Goal: Navigation & Orientation: Understand site structure

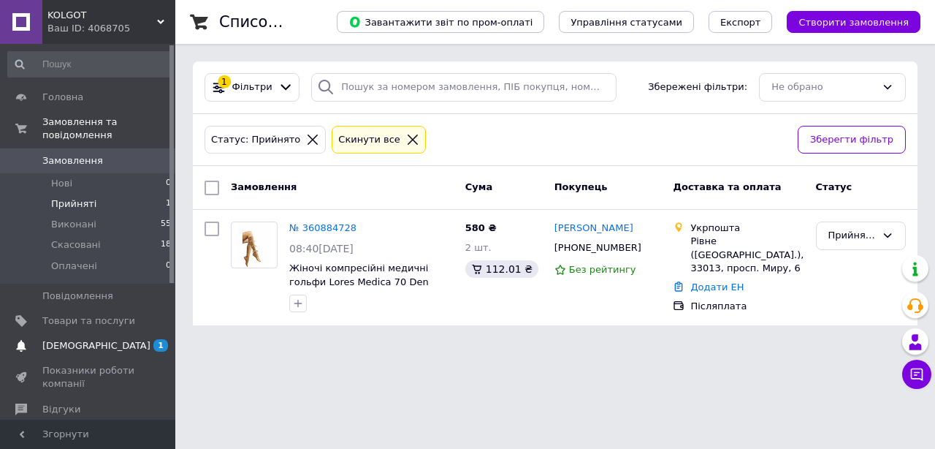
click at [114, 341] on span "[DEMOGRAPHIC_DATA]" at bounding box center [88, 345] width 93 height 13
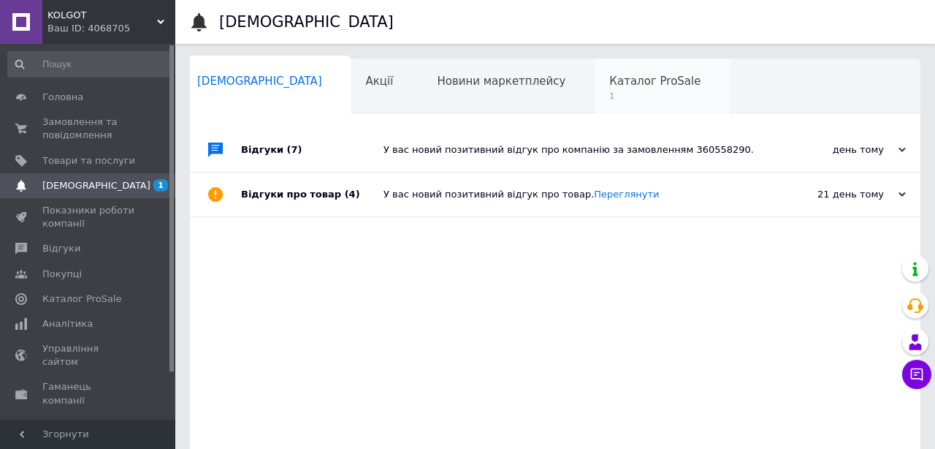
click at [595, 81] on div "Каталог ProSale 1" at bounding box center [662, 87] width 135 height 56
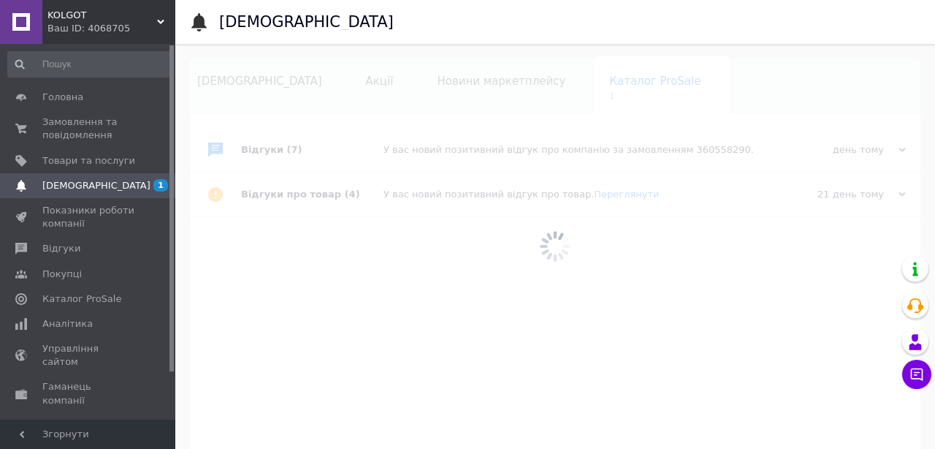
scroll to position [0, 11]
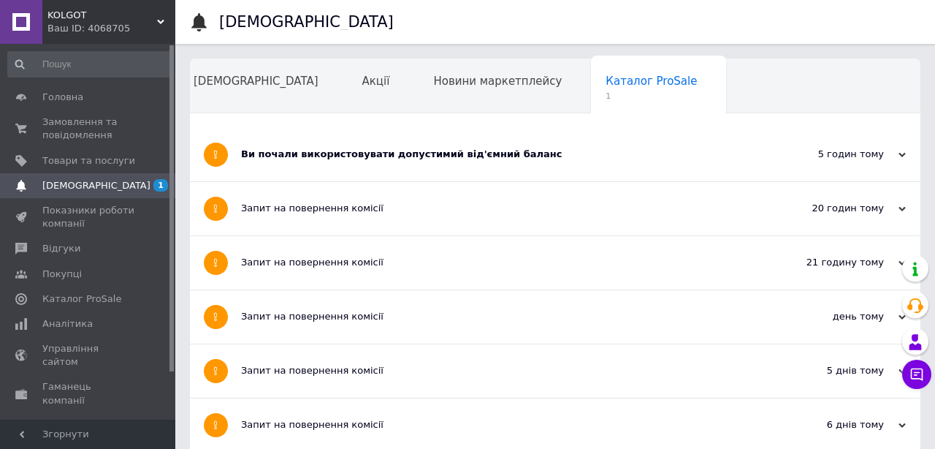
click at [471, 158] on div "Ви почали використовувати допустимий від'ємний баланс" at bounding box center [500, 154] width 519 height 13
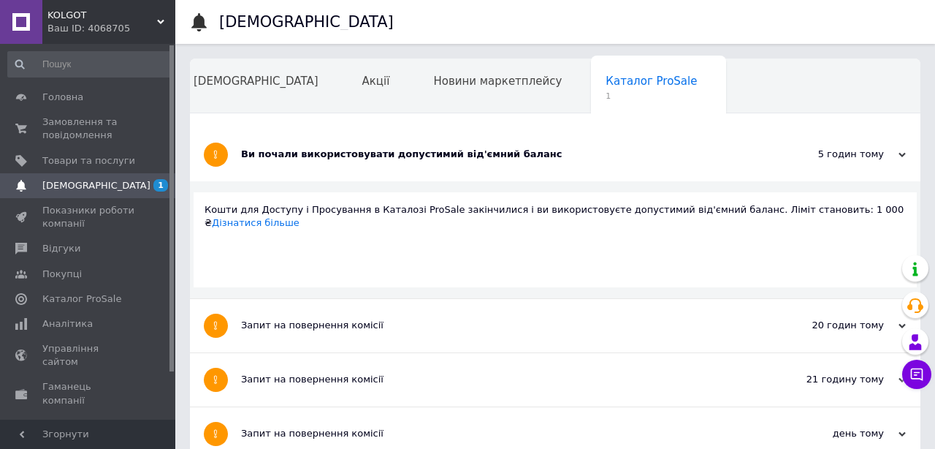
click at [471, 158] on div "Ви почали використовувати допустимий від'ємний баланс" at bounding box center [500, 154] width 519 height 13
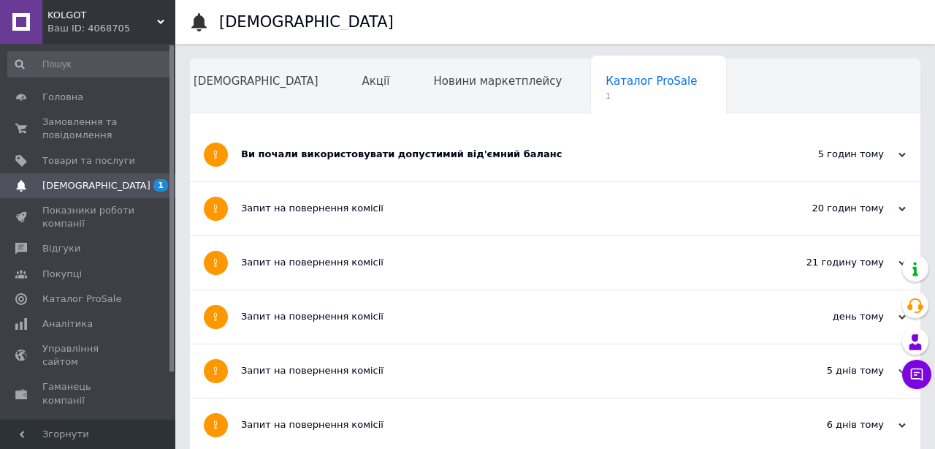
scroll to position [55, 0]
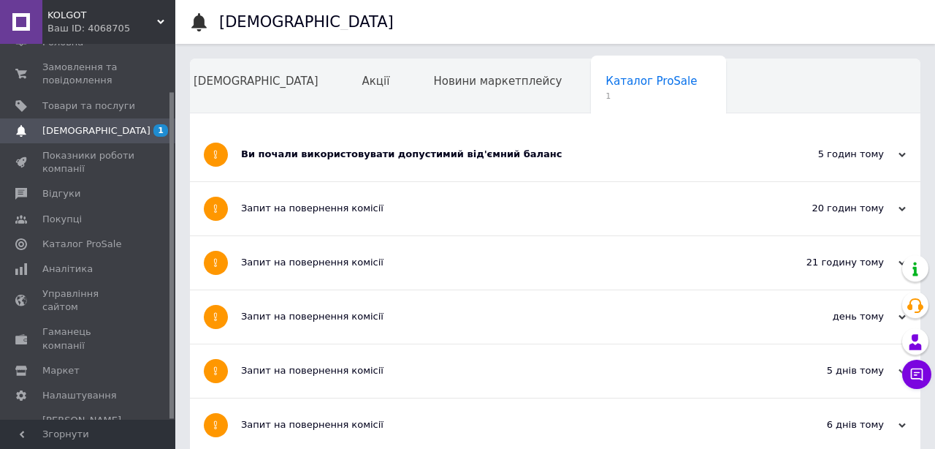
drag, startPoint x: 172, startPoint y: 199, endPoint x: 171, endPoint y: 266, distance: 67.2
click at [172, 267] on div at bounding box center [172, 255] width 4 height 326
click at [114, 325] on span "Гаманець компанії" at bounding box center [88, 338] width 93 height 26
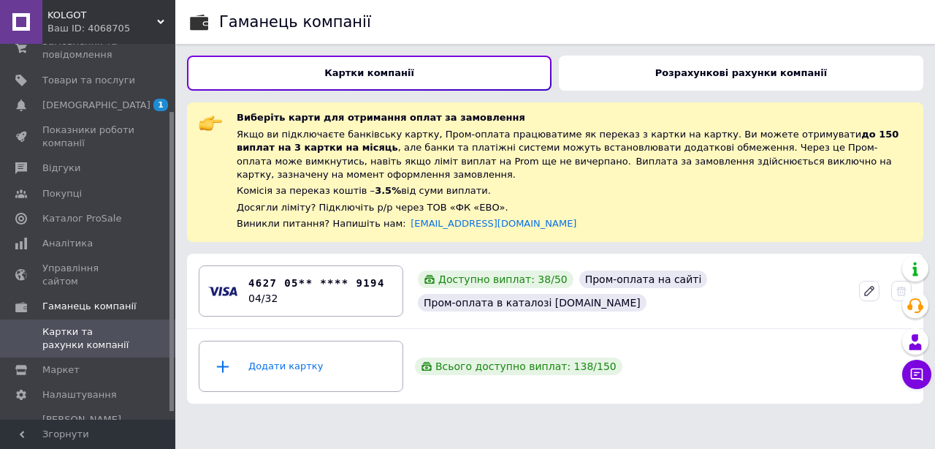
scroll to position [84, 0]
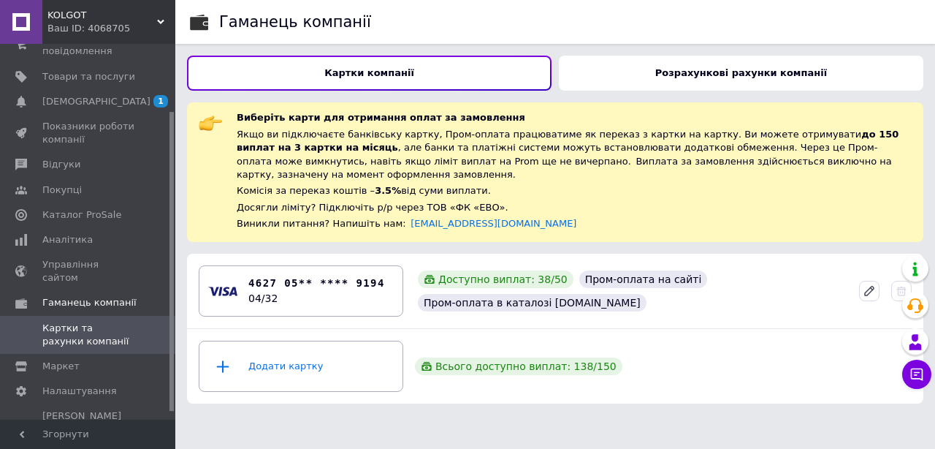
click at [630, 66] on div "Розрахункові рахунки компанії" at bounding box center [741, 73] width 365 height 35
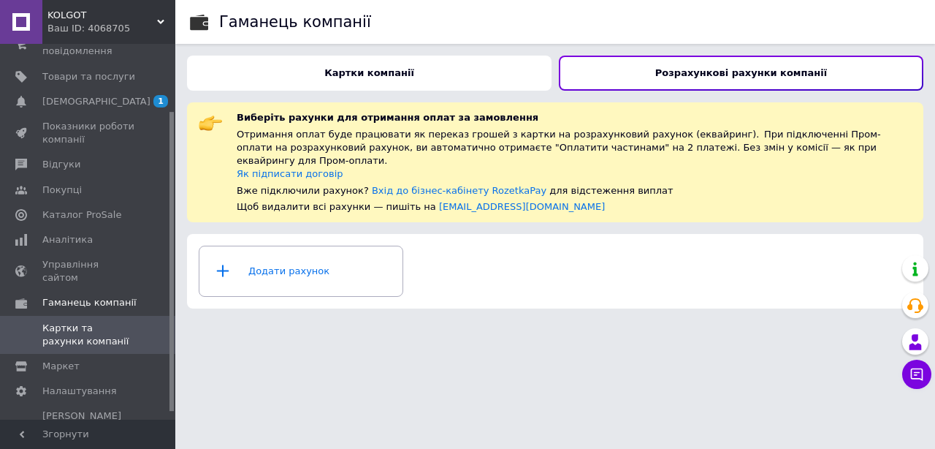
click at [451, 85] on div "Картки компанії" at bounding box center [369, 73] width 365 height 35
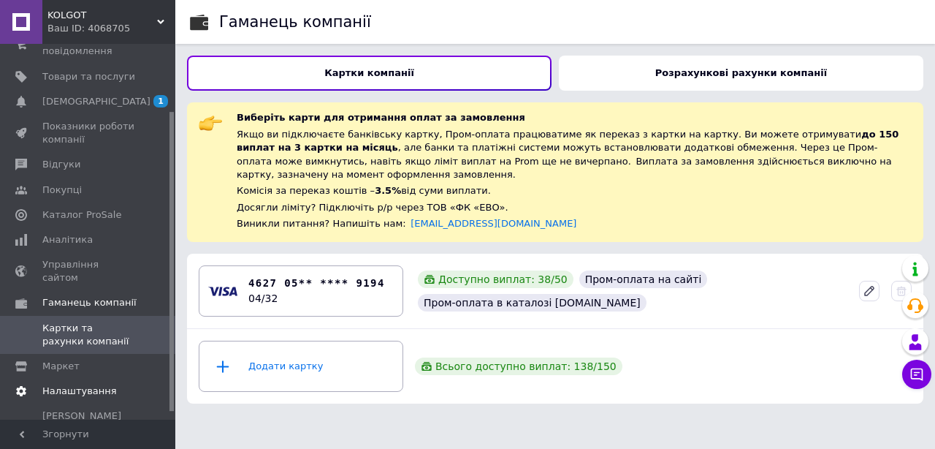
click at [85, 384] on span "Налаштування" at bounding box center [79, 390] width 75 height 13
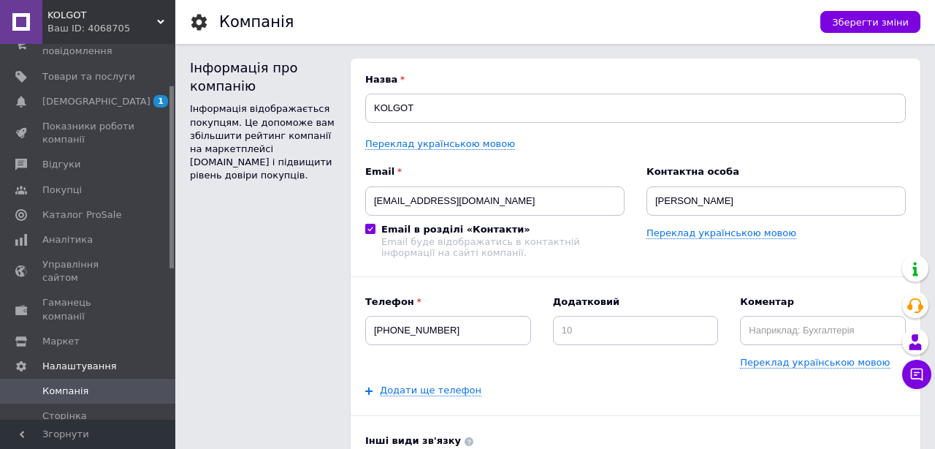
click at [195, 249] on div "Інформація про компанію Інформація відображається покупцям. Це допоможе вам збі…" at bounding box center [263, 386] width 146 height 657
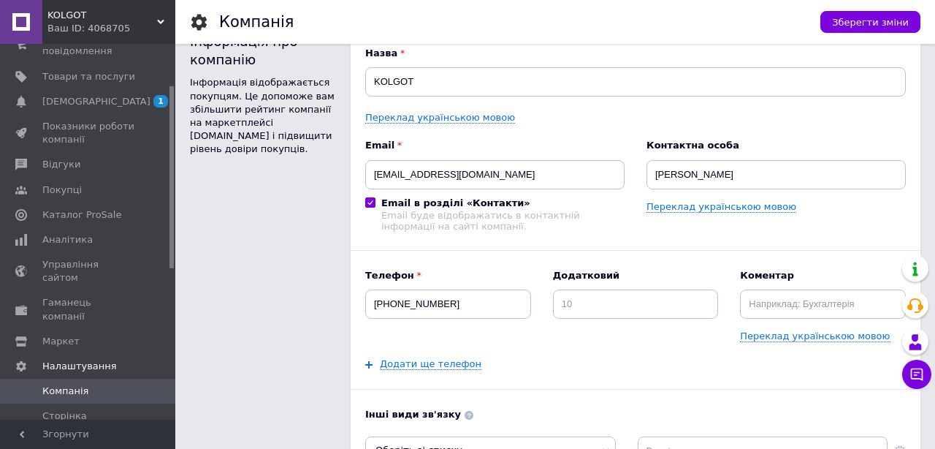
scroll to position [29, 0]
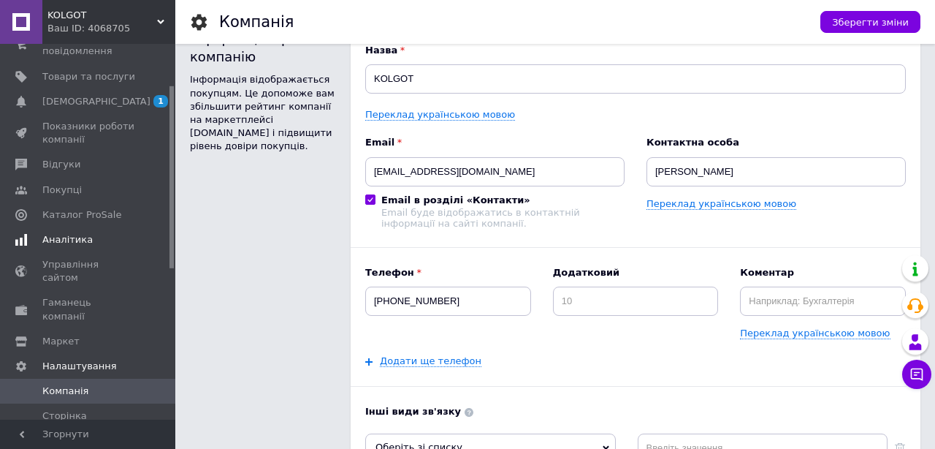
click at [169, 233] on span at bounding box center [155, 239] width 40 height 13
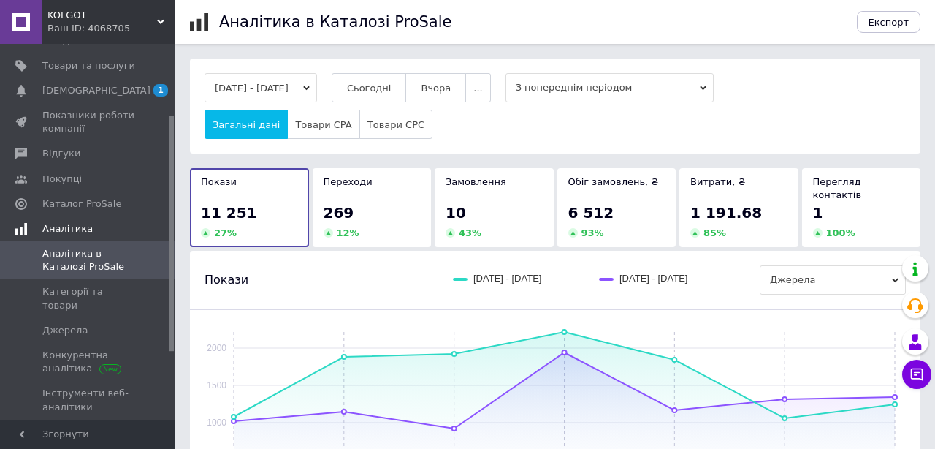
scroll to position [115, 0]
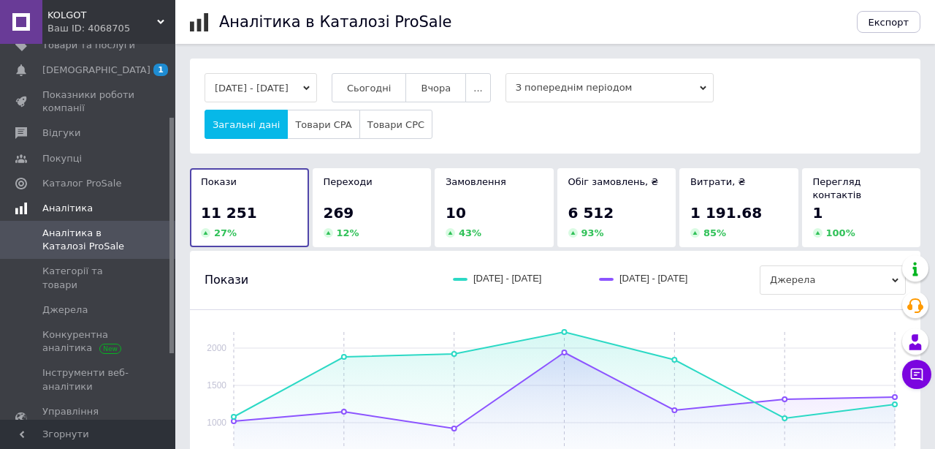
drag, startPoint x: 172, startPoint y: 232, endPoint x: 172, endPoint y: 251, distance: 19.7
click at [172, 251] on div at bounding box center [172, 235] width 4 height 235
click at [127, 188] on span "Каталог ProSale" at bounding box center [88, 183] width 93 height 13
